Goal: Find contact information: Find contact information

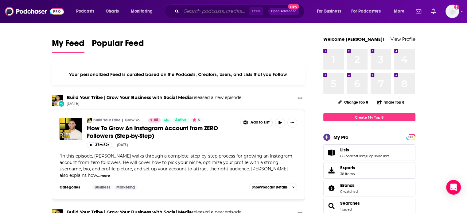
click at [189, 13] on input "Search podcasts, credits, & more..." at bounding box center [216, 11] width 68 height 10
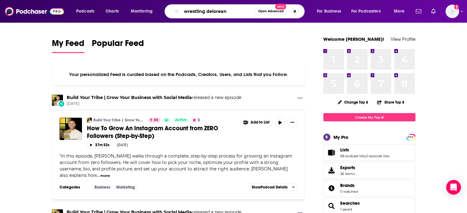
type input "wrestling delorean"
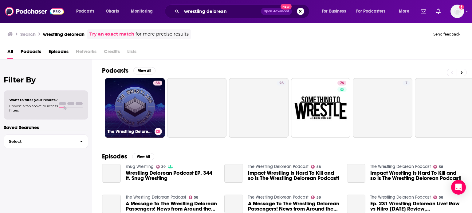
click at [140, 102] on link "58 The Wrestling Delorean Podcast" at bounding box center [135, 108] width 60 height 60
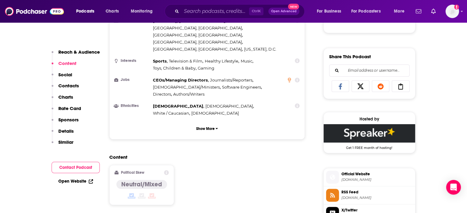
scroll to position [374, 0]
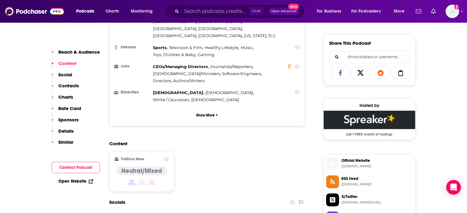
click at [353, 184] on span "[DOMAIN_NAME]" at bounding box center [377, 184] width 71 height 5
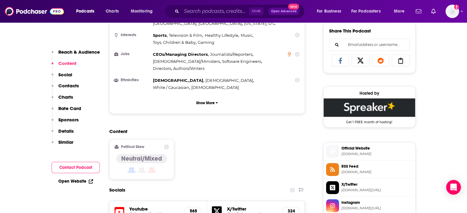
click at [359, 147] on span "Official Website" at bounding box center [377, 149] width 71 height 6
click at [292, 129] on div "Content Political Skew Neutral/Mixed" at bounding box center [207, 157] width 196 height 56
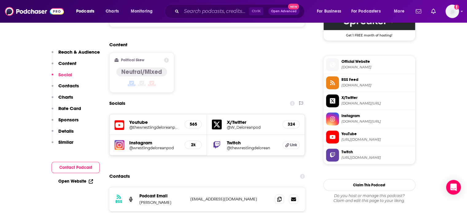
scroll to position [472, 0]
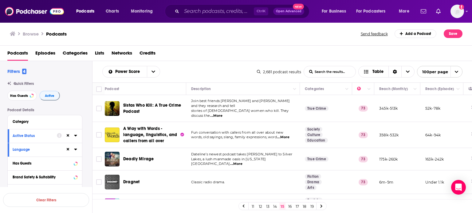
click at [240, 111] on td "Join best friends MaRah and Taz and they research and tell stories of Black wom…" at bounding box center [243, 108] width 114 height 27
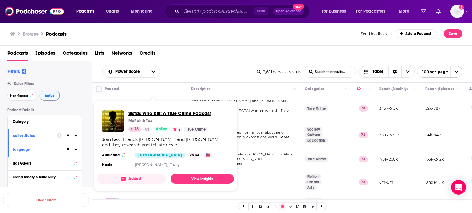
click at [158, 112] on span "Sistas Who Kill: A True Crime Podcast" at bounding box center [169, 114] width 83 height 6
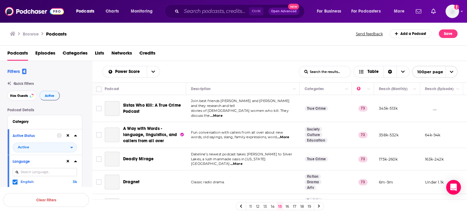
click at [275, 207] on link "14" at bounding box center [273, 206] width 6 height 7
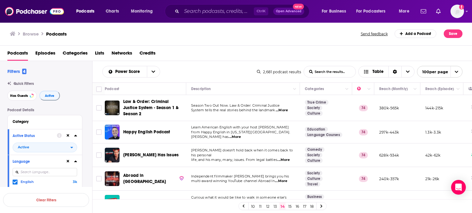
click at [217, 115] on td "Season Two Out Now. Law & Order: Criminal Justice System tells the real stories…" at bounding box center [243, 108] width 114 height 26
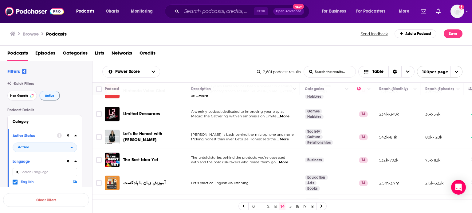
scroll to position [147, 0]
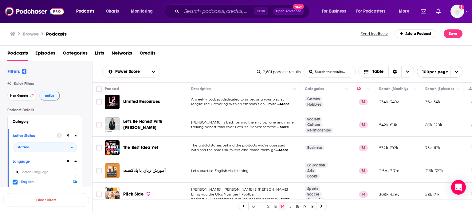
click at [200, 120] on p "Kristin Cavallari is back behind the microphone and more" at bounding box center [243, 122] width 104 height 5
drag, startPoint x: 200, startPoint y: 117, endPoint x: 195, endPoint y: 118, distance: 5.0
click at [195, 120] on p "Kristin Cavallari is back behind the microphone and more" at bounding box center [243, 122] width 104 height 5
click at [221, 120] on span "Kristin Cavallari is back behind the microphone and more" at bounding box center [242, 122] width 103 height 4
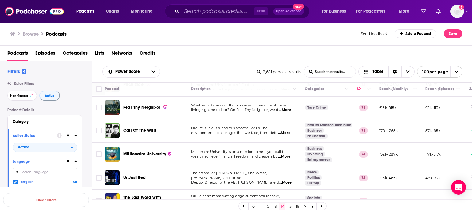
scroll to position [258, 0]
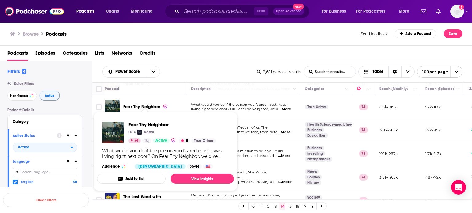
click at [258, 126] on span "Nature is in crisis, and this affect all of us. The" at bounding box center [229, 128] width 76 height 4
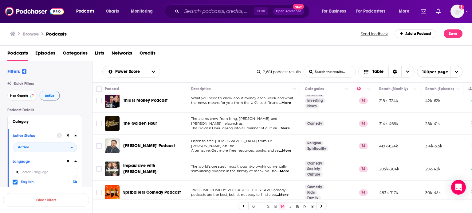
scroll to position [369, 0]
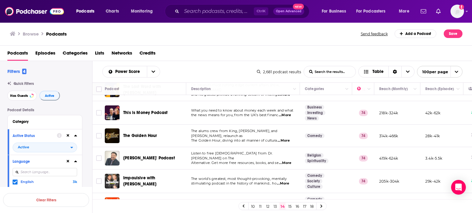
click at [246, 108] on span "What you need to know about money each week and what" at bounding box center [242, 110] width 102 height 4
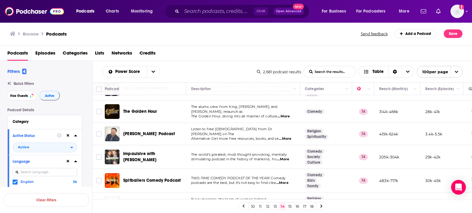
scroll to position [393, 0]
click at [218, 136] on span "Alternative. Get more free resources, books, and se" at bounding box center [235, 138] width 88 height 4
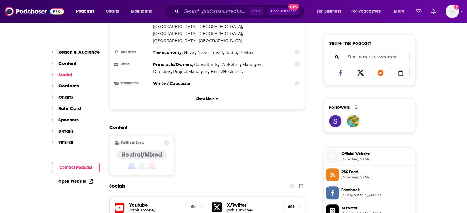
scroll to position [560, 0]
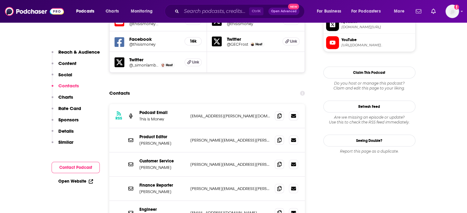
click at [213, 114] on p "simon.lambert@thisismoney.co.uk" at bounding box center [230, 116] width 80 height 5
click at [221, 114] on p "simon.lambert@thisismoney.co.uk" at bounding box center [230, 116] width 80 height 5
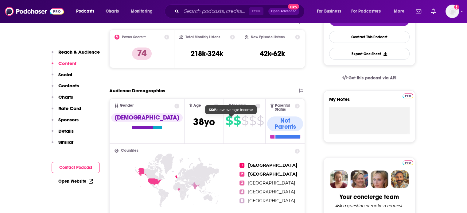
scroll to position [0, 0]
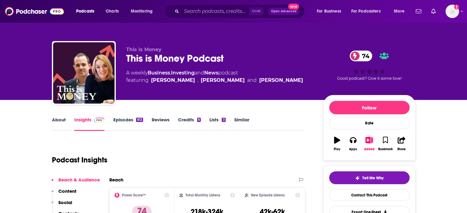
click at [162, 56] on div "This is Money Podcast 74" at bounding box center [219, 59] width 187 height 12
drag, startPoint x: 162, startPoint y: 56, endPoint x: 144, endPoint y: 57, distance: 17.9
click at [144, 57] on div "This is Money Podcast 74" at bounding box center [219, 59] width 187 height 12
click at [134, 59] on div "This is Money Podcast 74" at bounding box center [219, 59] width 187 height 12
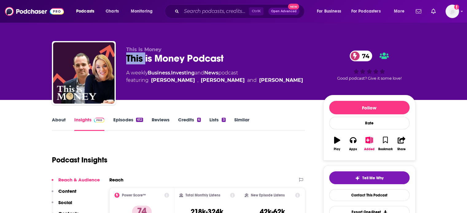
drag, startPoint x: 134, startPoint y: 59, endPoint x: 147, endPoint y: 59, distance: 13.2
click at [137, 58] on div "This is Money Podcast 74" at bounding box center [219, 59] width 187 height 12
click at [168, 60] on div "This is Money Podcast 74" at bounding box center [219, 59] width 187 height 12
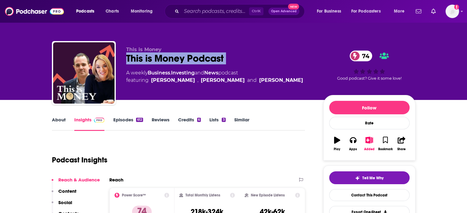
click at [168, 60] on div "This is Money Podcast 74" at bounding box center [219, 59] width 187 height 12
click at [144, 58] on div "This is Money Podcast 74" at bounding box center [219, 59] width 187 height 12
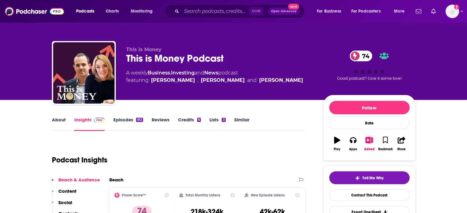
click at [139, 58] on div "This is Money Podcast 74" at bounding box center [219, 59] width 187 height 12
click at [161, 61] on div "This is Money Podcast 74" at bounding box center [219, 59] width 187 height 12
click at [187, 63] on div "This is Money Podcast 74" at bounding box center [219, 59] width 187 height 12
click at [122, 58] on div "This is Money This is Money Podcast 74 A weekly Business , Investing and News p…" at bounding box center [234, 74] width 364 height 66
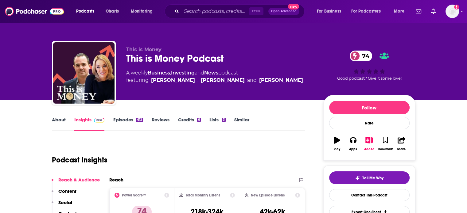
click at [177, 61] on div "This is Money Podcast 74" at bounding box center [219, 59] width 187 height 12
click at [179, 61] on div "This is Money Podcast 74" at bounding box center [219, 59] width 187 height 12
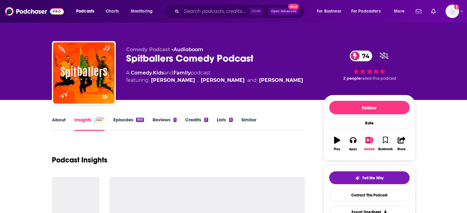
click at [218, 95] on div "Comedy Podcast • Audioboom Spitballers Comedy Podcast 74 A Comedy , Kids and Fa…" at bounding box center [219, 71] width 187 height 49
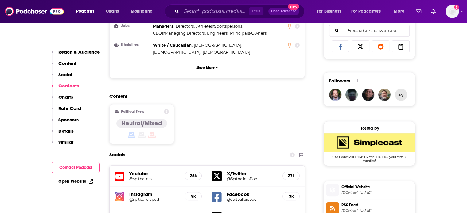
scroll to position [560, 0]
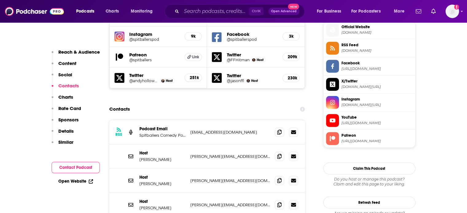
click at [206, 130] on p "[EMAIL_ADDRESS][DOMAIN_NAME]" at bounding box center [230, 132] width 80 height 5
copy div "[EMAIL_ADDRESS][DOMAIN_NAME] [EMAIL_ADDRESS][DOMAIN_NAME]"
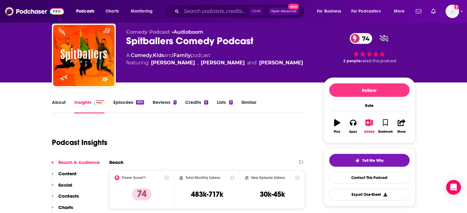
scroll to position [0, 0]
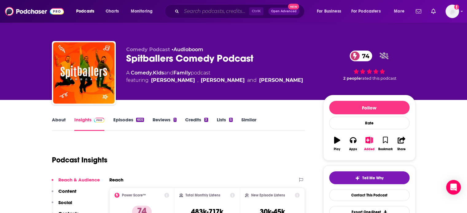
click at [197, 10] on input "Search podcasts, credits, & more..." at bounding box center [216, 11] width 68 height 10
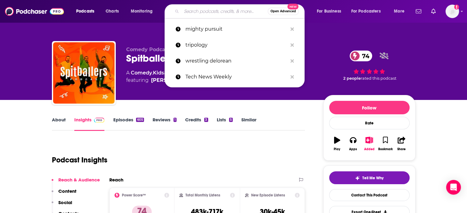
paste input "Law&Crime Sidebar"
type input "Law&Crime Sidebar"
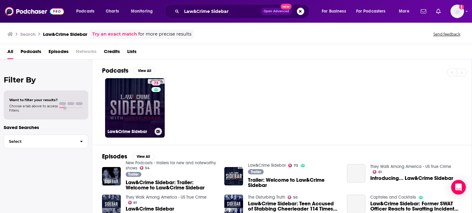
click at [135, 119] on link "73 Law&Crime Sidebar" at bounding box center [135, 108] width 60 height 60
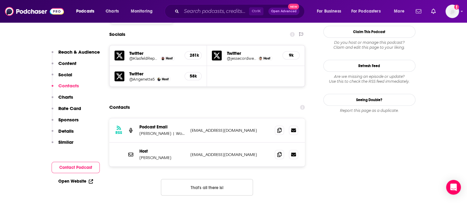
scroll to position [560, 0]
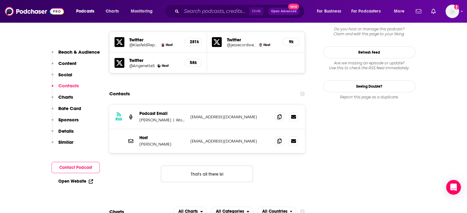
click at [216, 115] on p "[EMAIL_ADDRESS][DOMAIN_NAME]" at bounding box center [230, 117] width 80 height 5
click at [209, 129] on div "Host [PERSON_NAME] [EMAIL_ADDRESS][DOMAIN_NAME] [EMAIL_ADDRESS][DOMAIN_NAME]" at bounding box center [207, 141] width 196 height 24
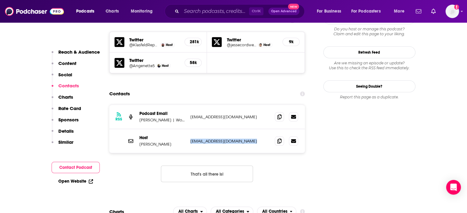
click at [209, 129] on div "Host [PERSON_NAME] [EMAIL_ADDRESS][DOMAIN_NAME] [EMAIL_ADDRESS][DOMAIN_NAME]" at bounding box center [207, 141] width 196 height 24
copy div "[EMAIL_ADDRESS][DOMAIN_NAME] [EMAIL_ADDRESS][DOMAIN_NAME]"
